Goal: Check status: Check status

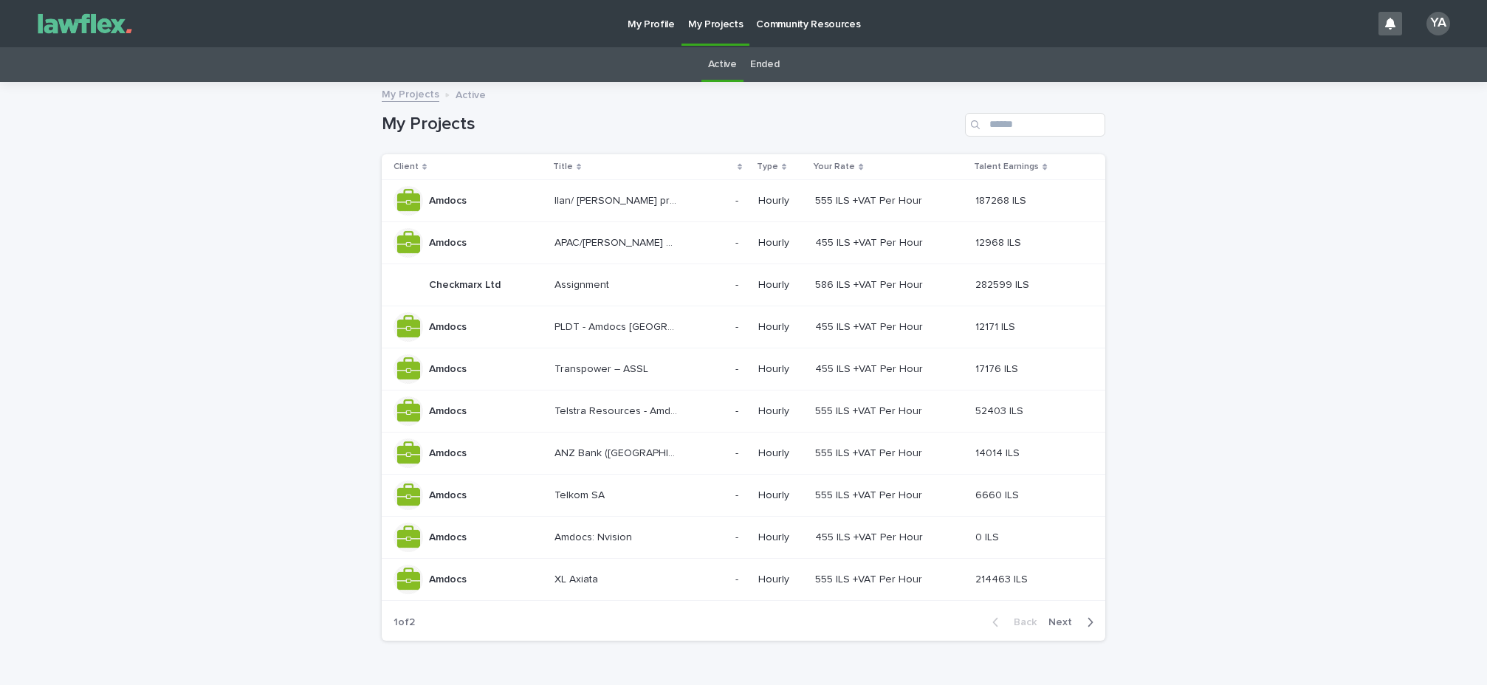
click at [598, 283] on p "Assignment" at bounding box center [584, 284] width 58 height 16
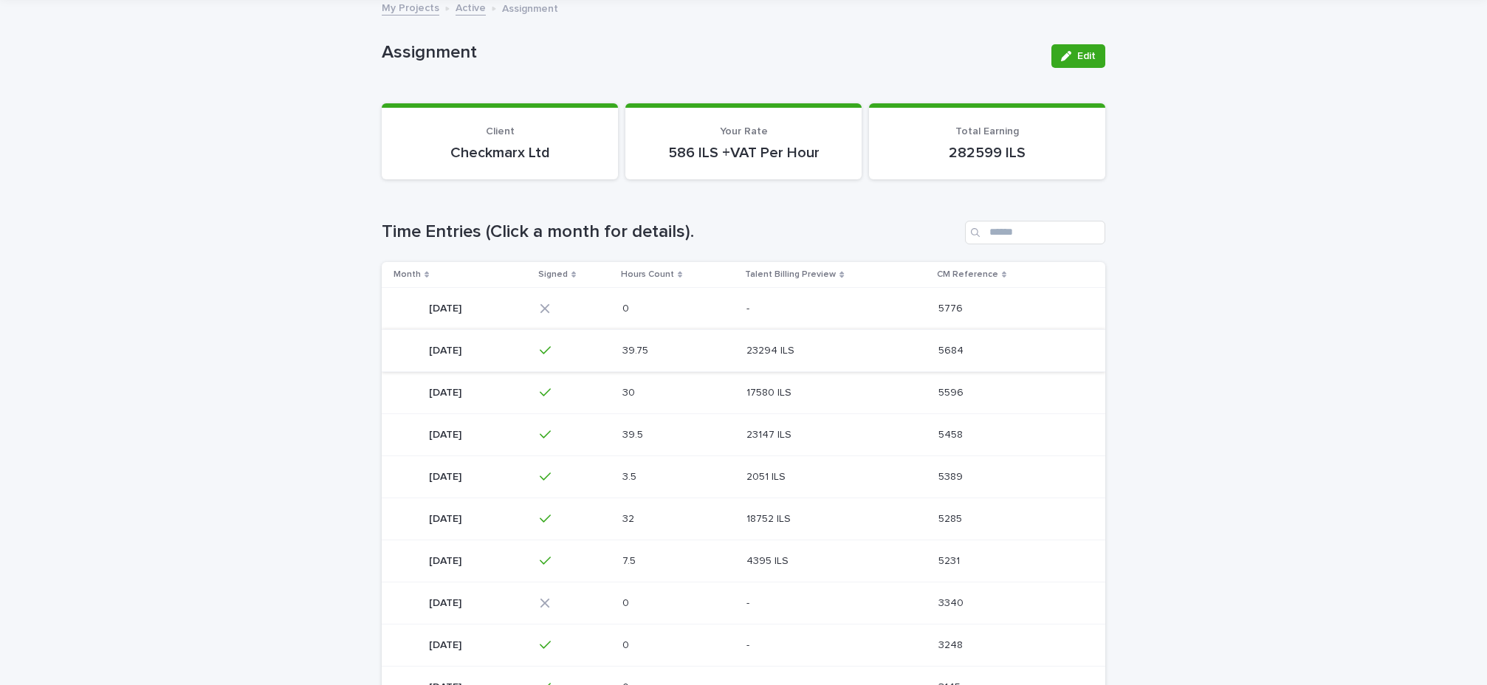
scroll to position [89, 0]
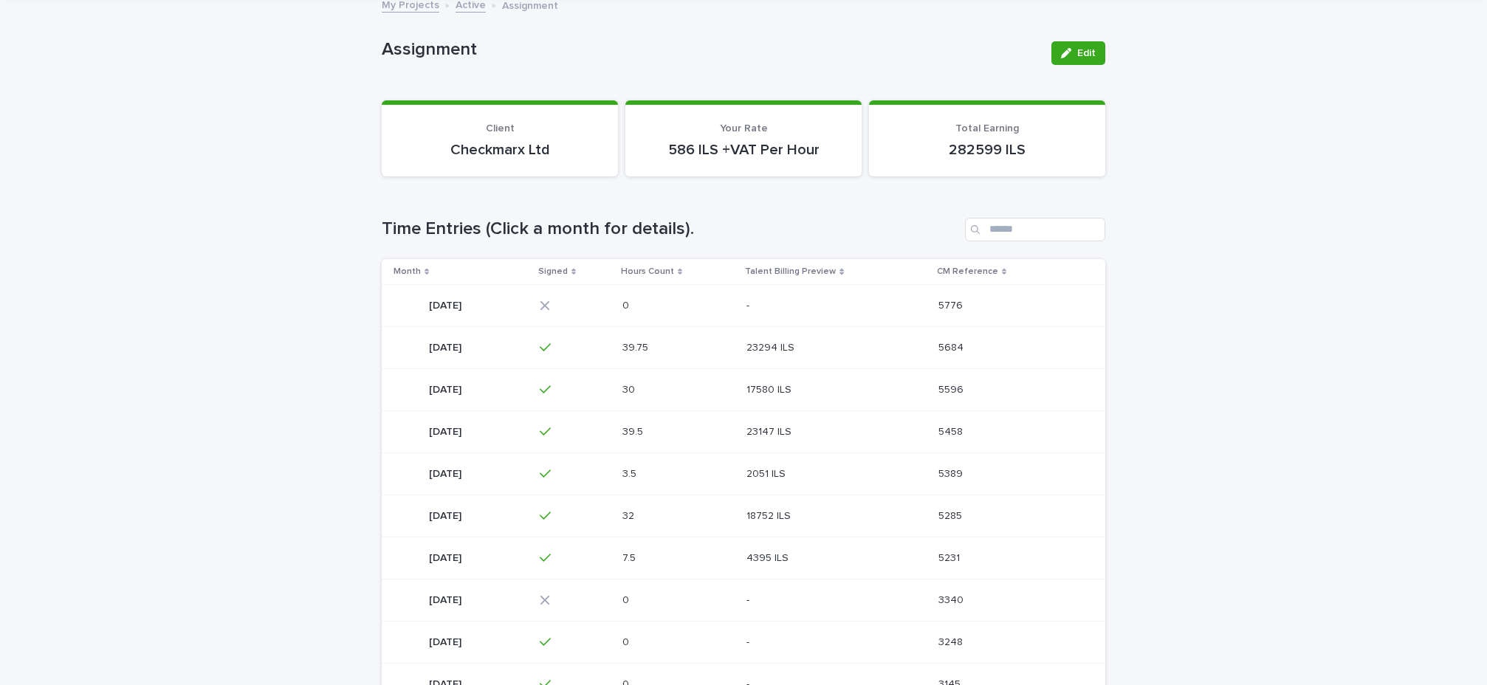
click at [797, 347] on p "23294 ILS" at bounding box center [772, 347] width 51 height 16
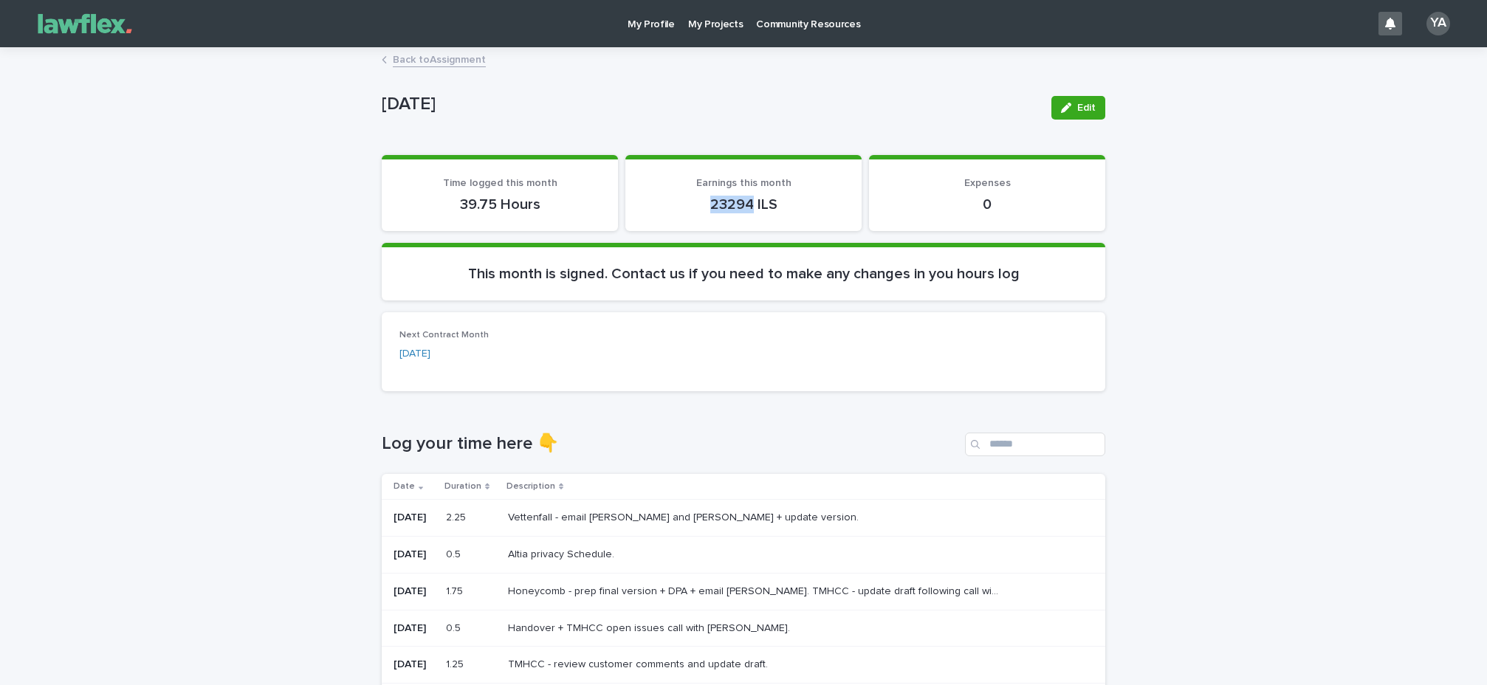
drag, startPoint x: 705, startPoint y: 202, endPoint x: 748, endPoint y: 202, distance: 42.8
click at [748, 202] on p "23294 ILS" at bounding box center [743, 205] width 201 height 18
copy p "23294"
click at [696, 26] on p "My Projects" at bounding box center [715, 15] width 55 height 31
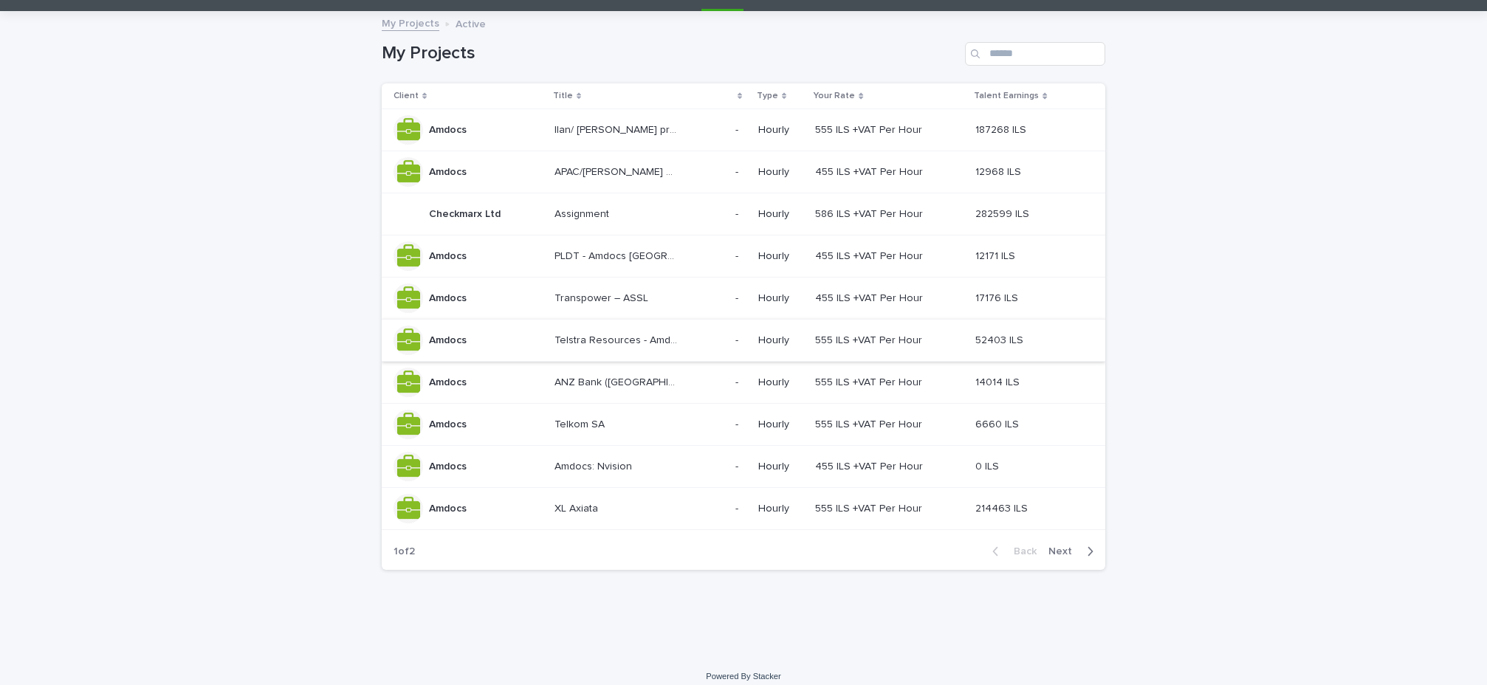
scroll to position [82, 0]
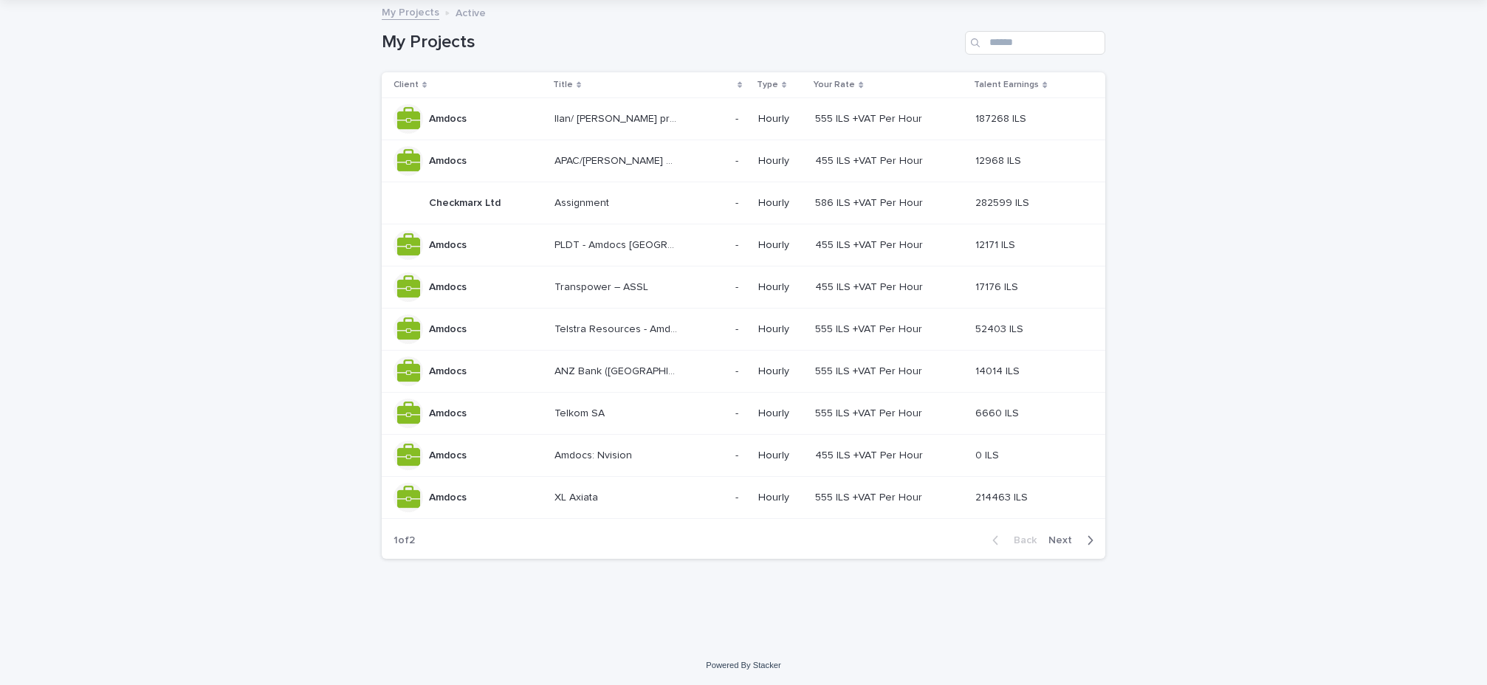
click at [1051, 534] on button "Next" at bounding box center [1074, 540] width 63 height 13
